Goal: Task Accomplishment & Management: Manage account settings

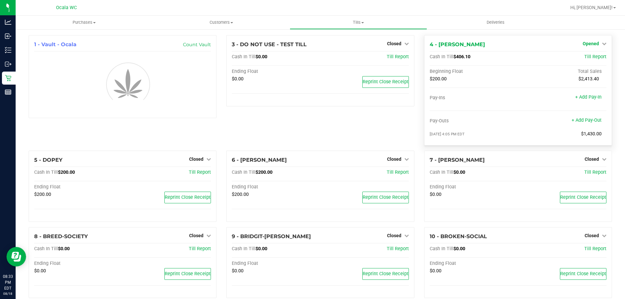
click at [602, 41] on icon at bounding box center [604, 43] width 5 height 5
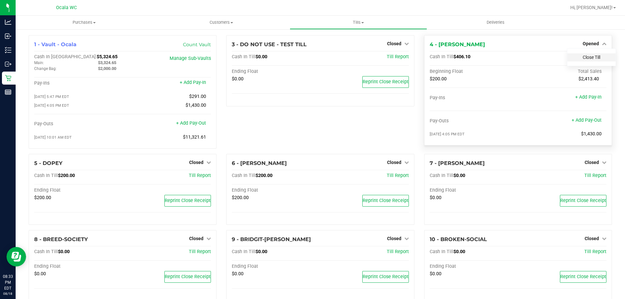
click at [590, 58] on link "Close Till" at bounding box center [592, 57] width 18 height 5
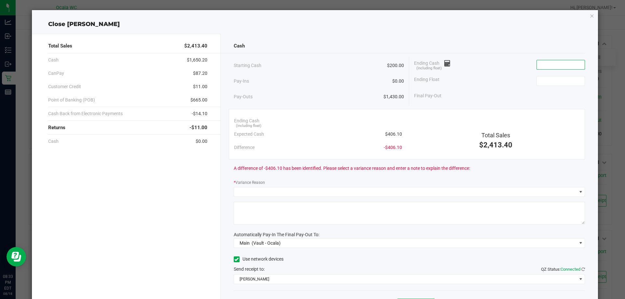
click at [553, 67] on input at bounding box center [561, 64] width 48 height 9
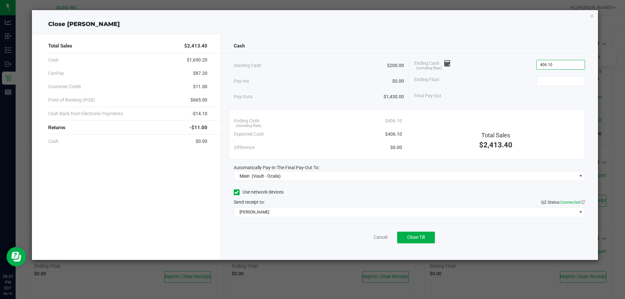
type input "$406.10"
click at [418, 233] on button "Close Till" at bounding box center [416, 238] width 38 height 12
type input "$200.00"
click at [363, 238] on link "Dismiss" at bounding box center [366, 237] width 16 height 7
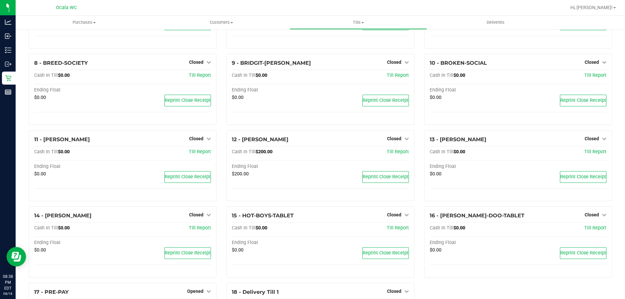
scroll to position [275, 0]
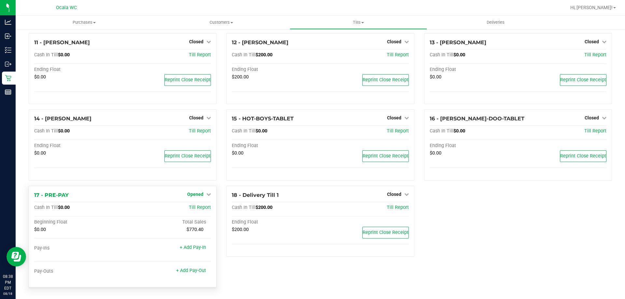
click at [200, 192] on span "Opened" at bounding box center [195, 194] width 16 height 5
click at [199, 209] on link "Close Till" at bounding box center [197, 207] width 18 height 5
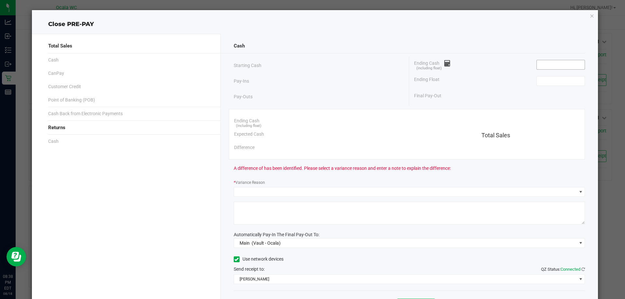
click at [541, 63] on input at bounding box center [561, 64] width 48 height 9
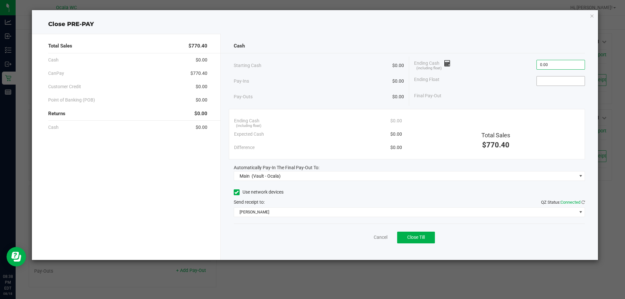
click at [563, 76] on input at bounding box center [561, 80] width 48 height 9
type input "$0.00"
click at [415, 235] on span "Close Till" at bounding box center [416, 237] width 18 height 5
type input "$0.00"
click at [364, 236] on link "Dismiss" at bounding box center [366, 237] width 16 height 7
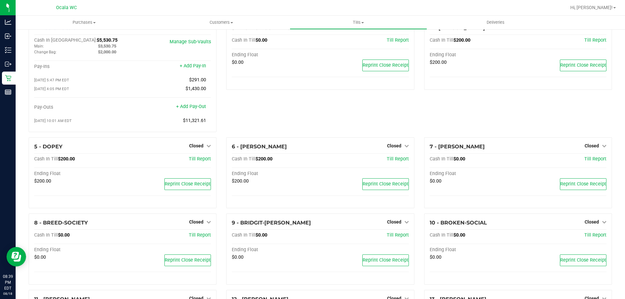
scroll to position [0, 0]
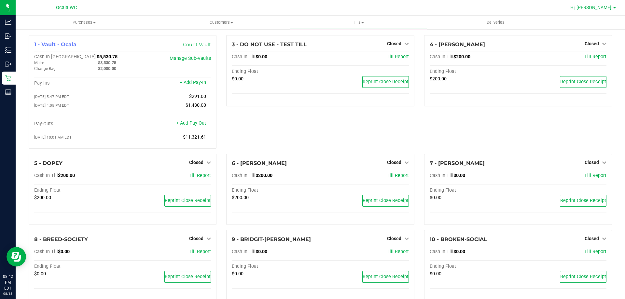
click at [607, 8] on span "Hi, [PERSON_NAME]!" at bounding box center [591, 7] width 42 height 5
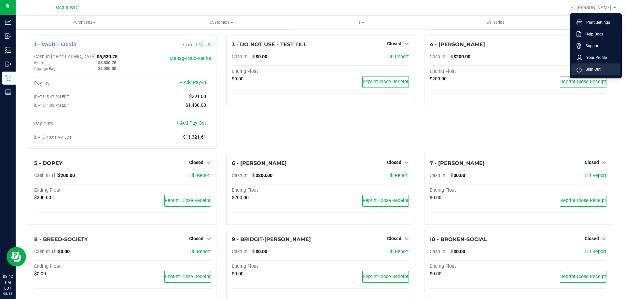
click at [586, 73] on li "Sign Out" at bounding box center [595, 69] width 49 height 12
